Goal: Find specific page/section: Find specific page/section

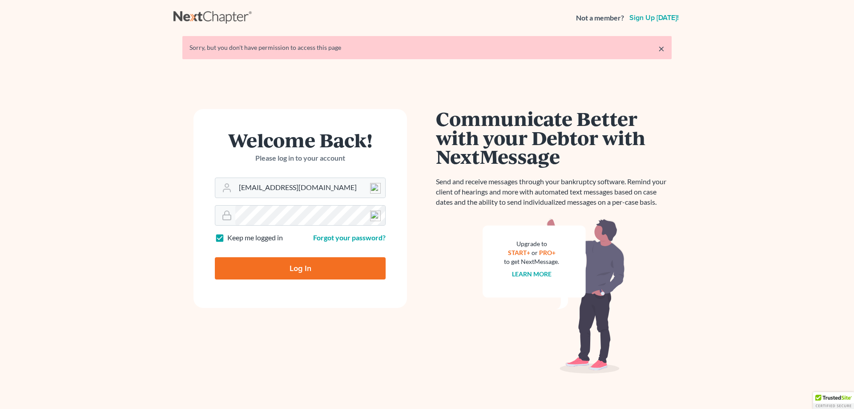
click at [289, 271] on input "Log In" at bounding box center [300, 268] width 171 height 22
type input "Thinking..."
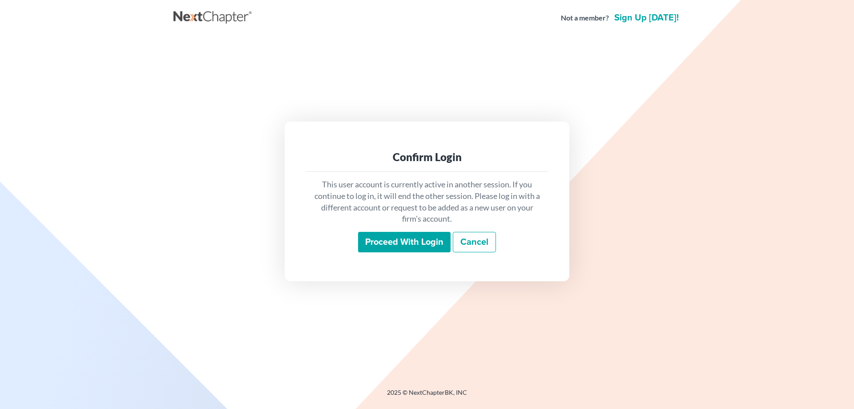
click at [378, 243] on input "Proceed with login" at bounding box center [404, 242] width 93 height 20
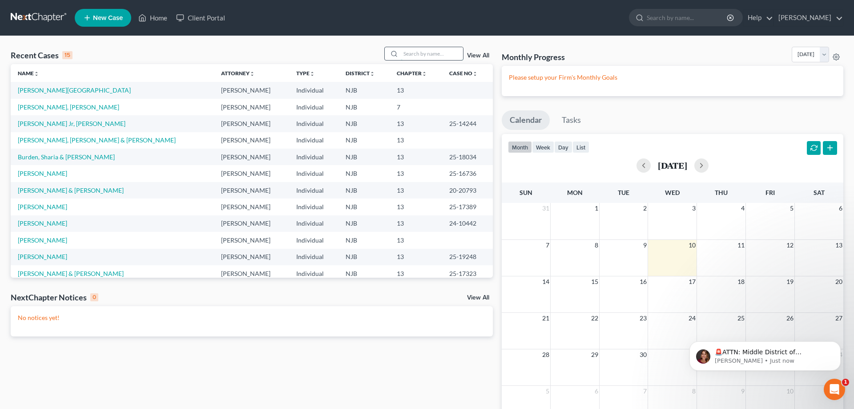
drag, startPoint x: 416, startPoint y: 50, endPoint x: 416, endPoint y: 44, distance: 5.8
click at [416, 47] on input "search" at bounding box center [432, 53] width 62 height 13
type input "[PERSON_NAME]"
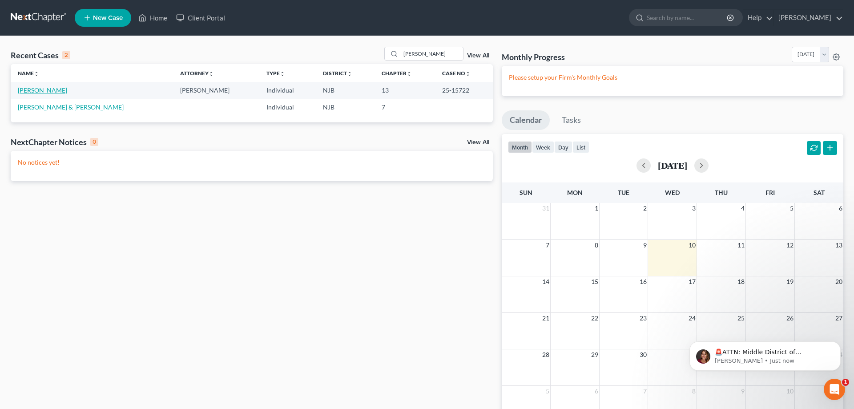
click at [57, 88] on link "[PERSON_NAME]" at bounding box center [42, 90] width 49 height 8
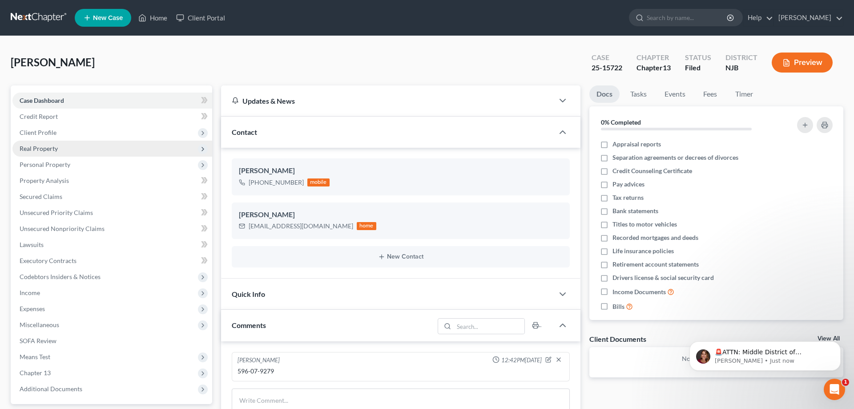
click at [48, 147] on span "Real Property" at bounding box center [39, 149] width 38 height 8
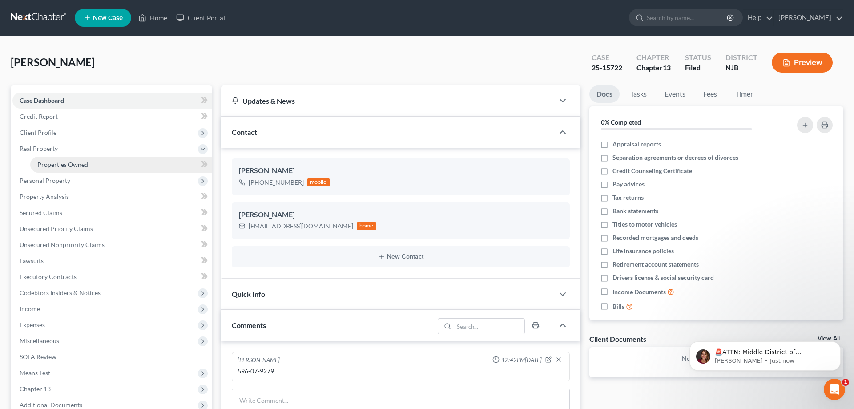
click at [65, 166] on span "Properties Owned" at bounding box center [62, 165] width 51 height 8
